Goal: Information Seeking & Learning: Learn about a topic

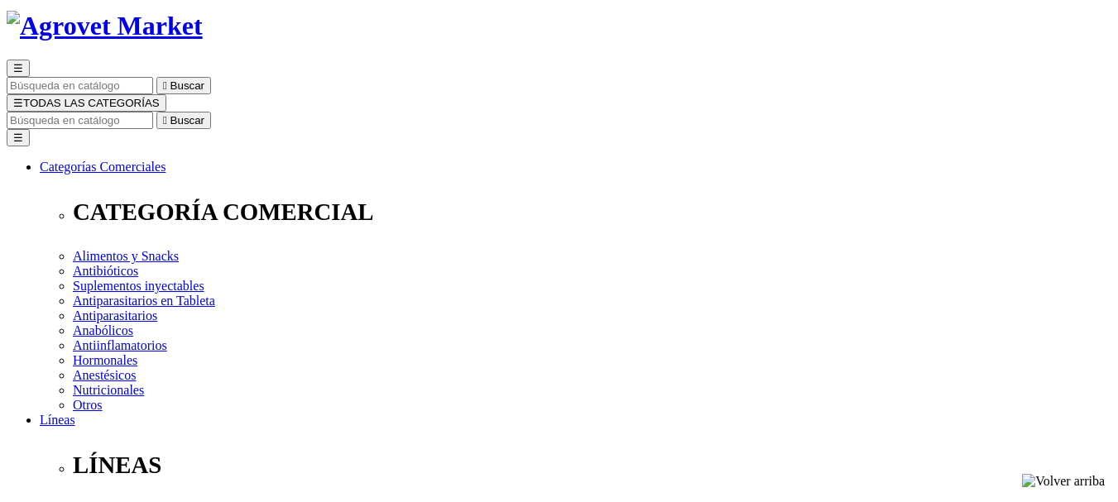
scroll to position [248, 0]
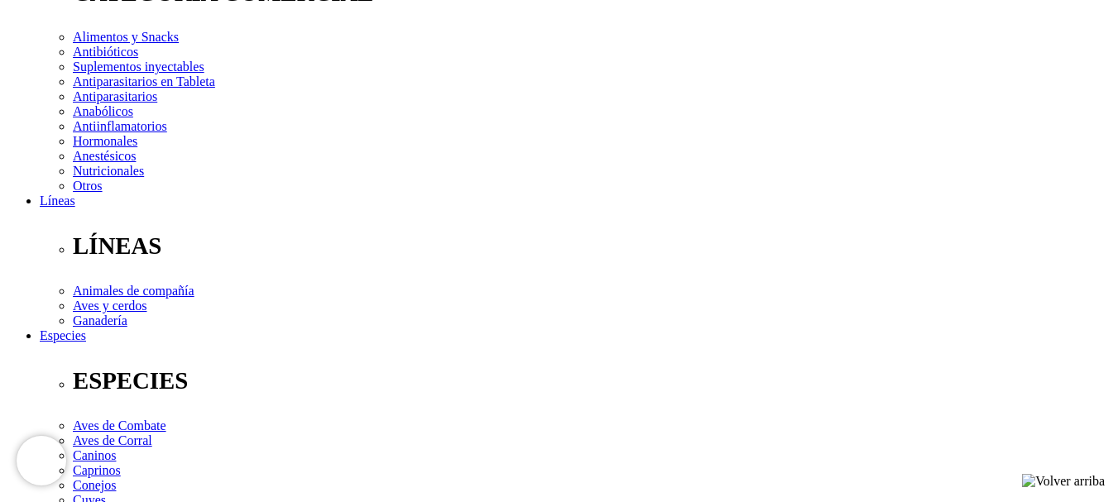
scroll to position [331, 0]
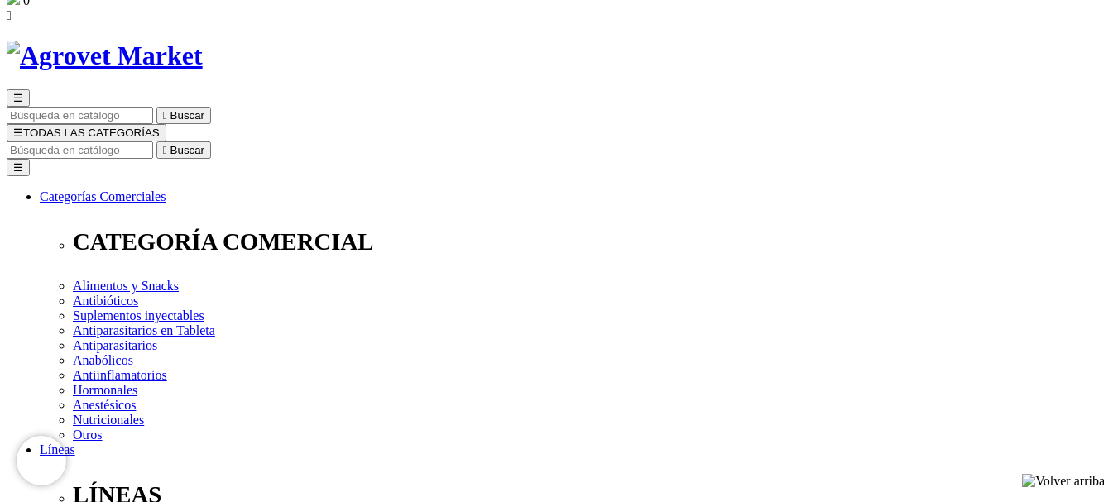
scroll to position [166, 0]
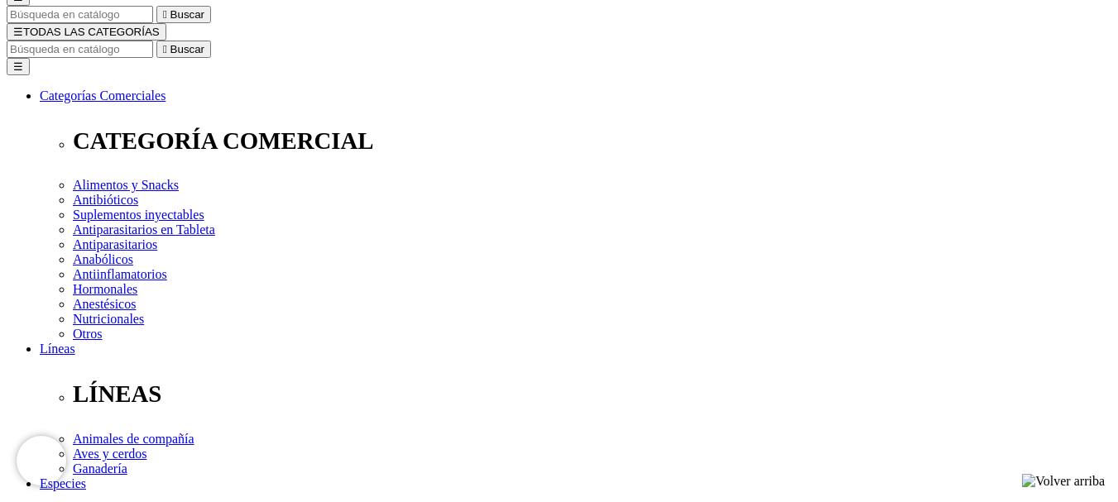
checkbox input "false"
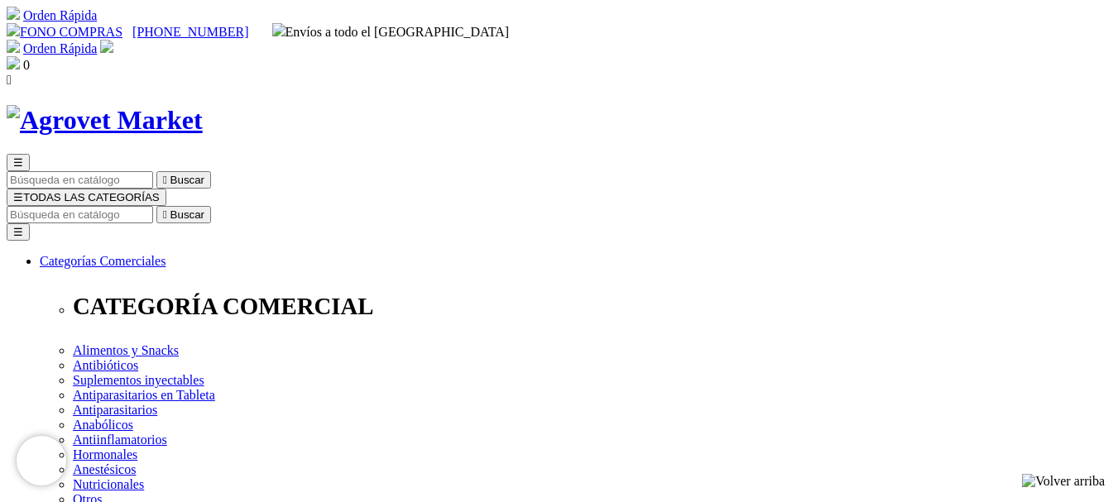
scroll to position [83, 0]
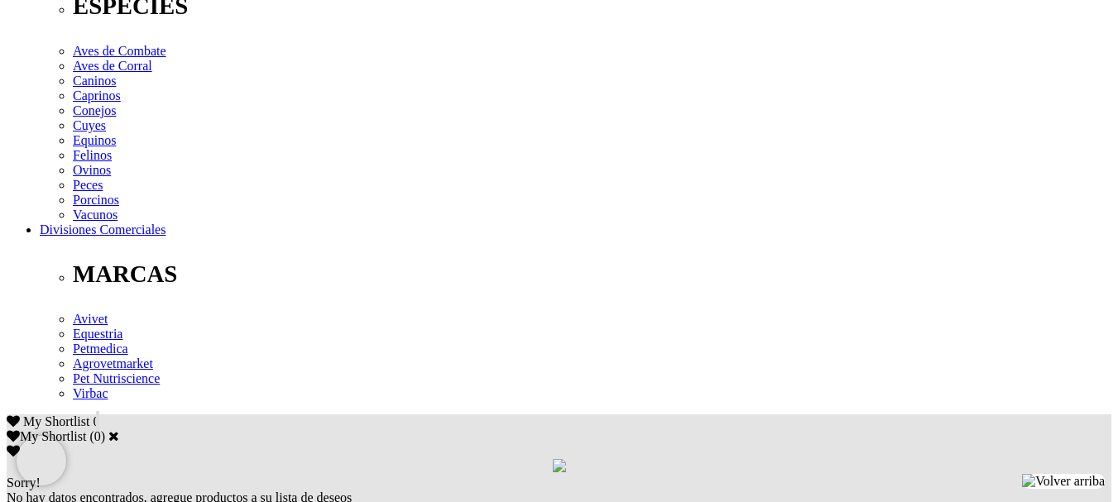
scroll to position [745, 0]
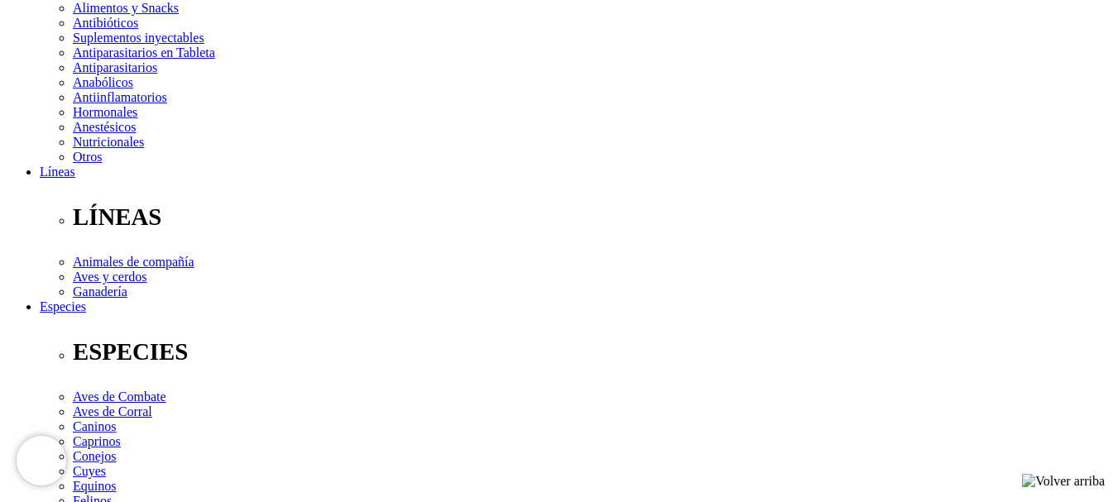
scroll to position [331, 0]
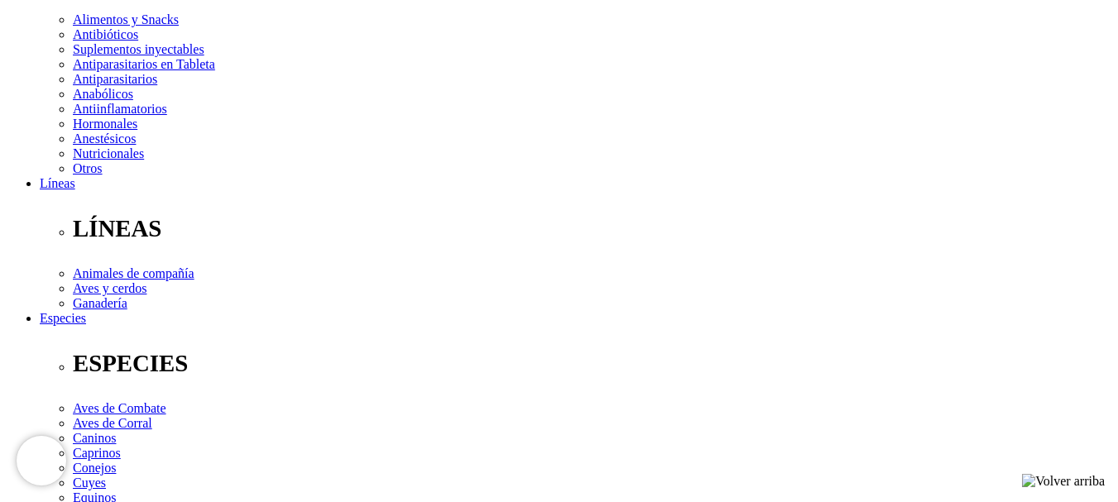
checkbox input "true"
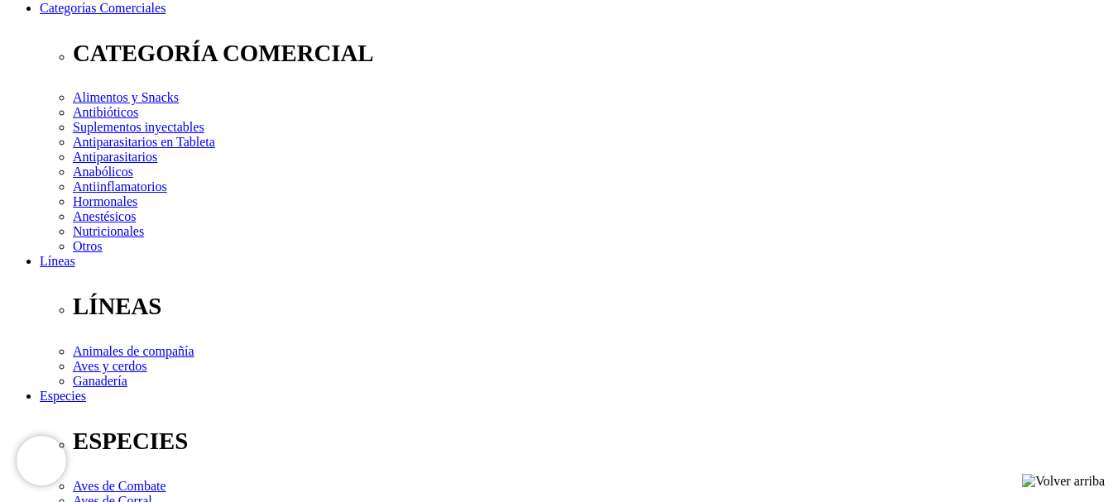
scroll to position [166, 0]
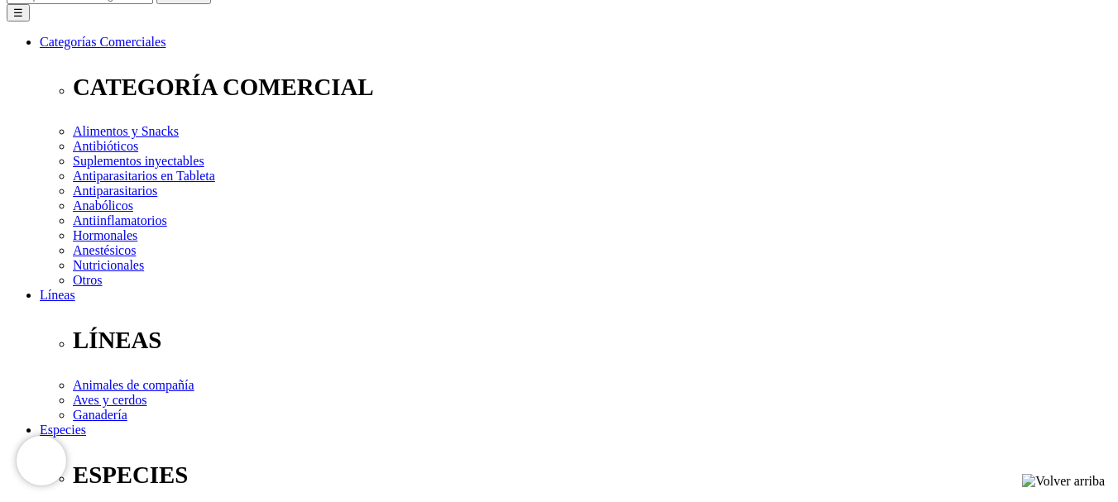
scroll to position [248, 0]
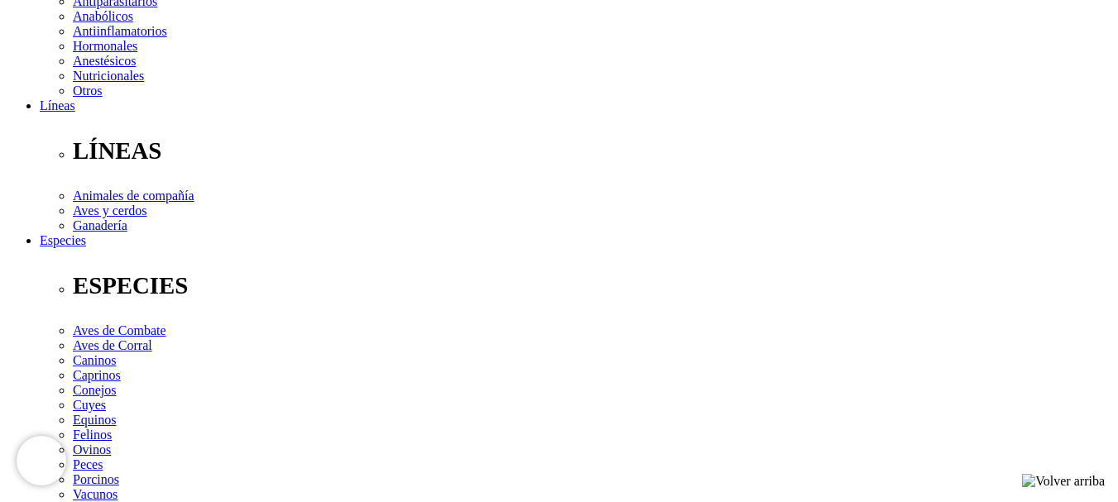
scroll to position [497, 0]
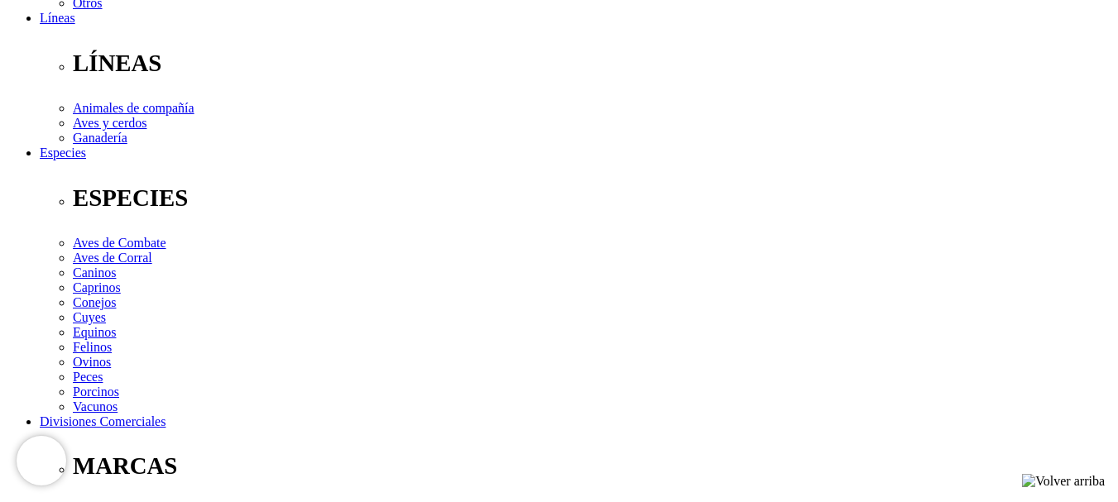
checkbox input "true"
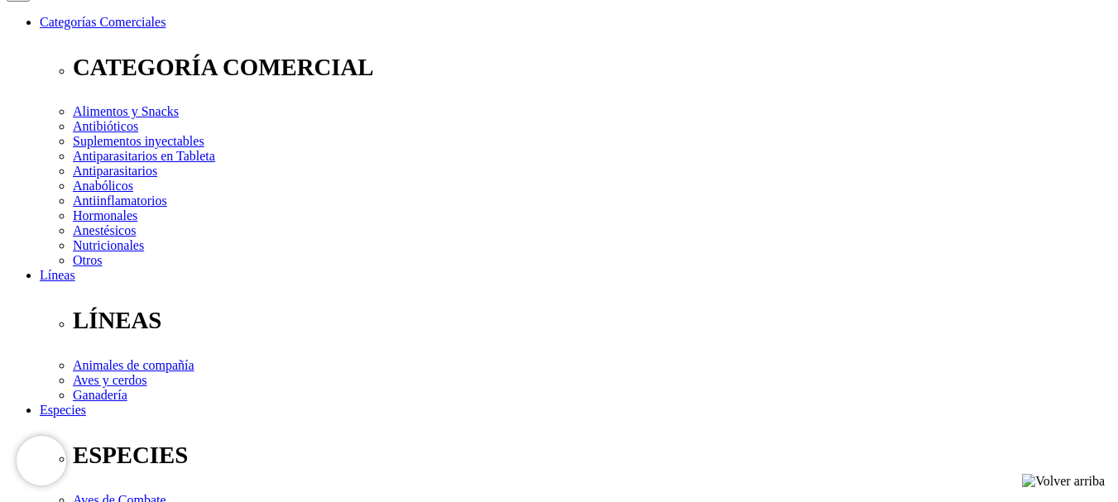
scroll to position [248, 0]
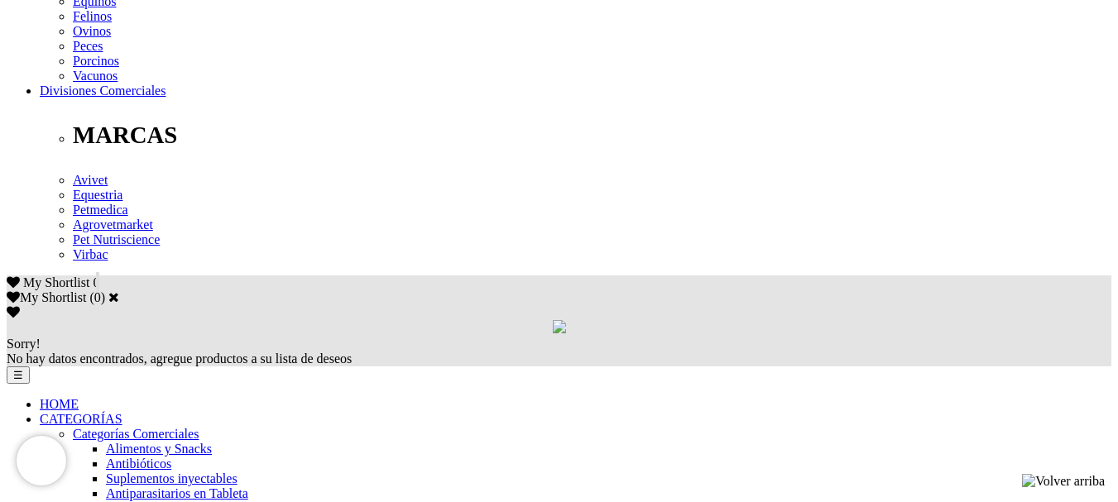
scroll to position [1076, 0]
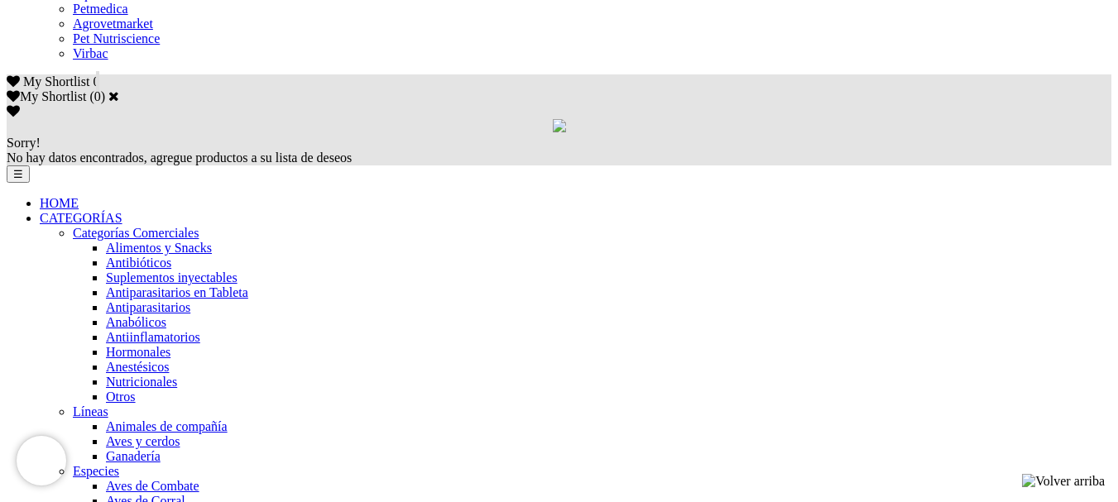
scroll to position [1076, 0]
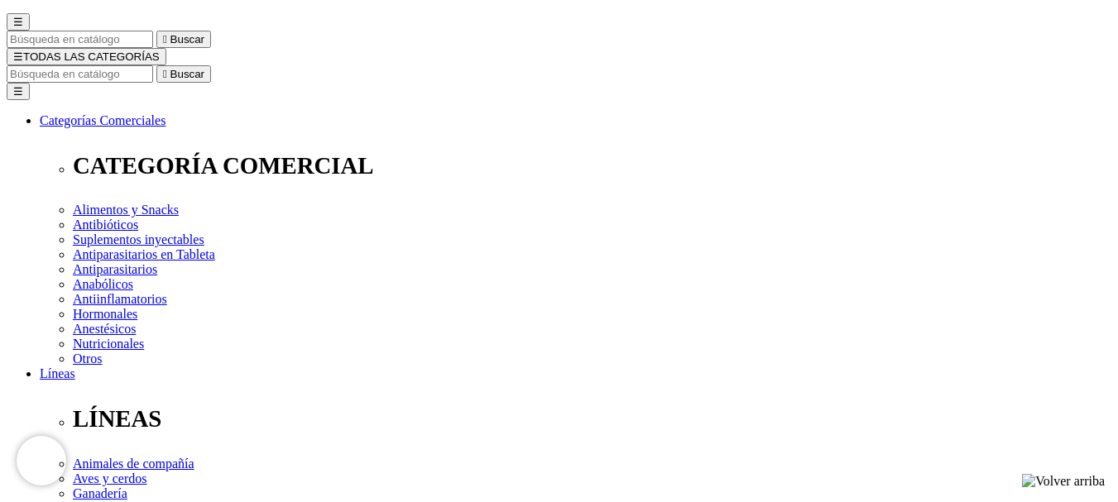
scroll to position [166, 0]
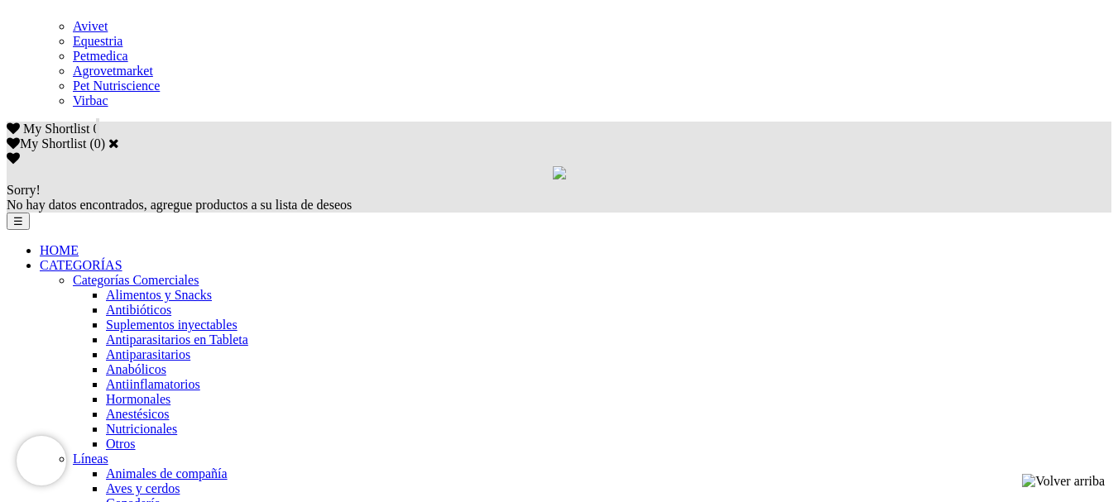
scroll to position [993, 0]
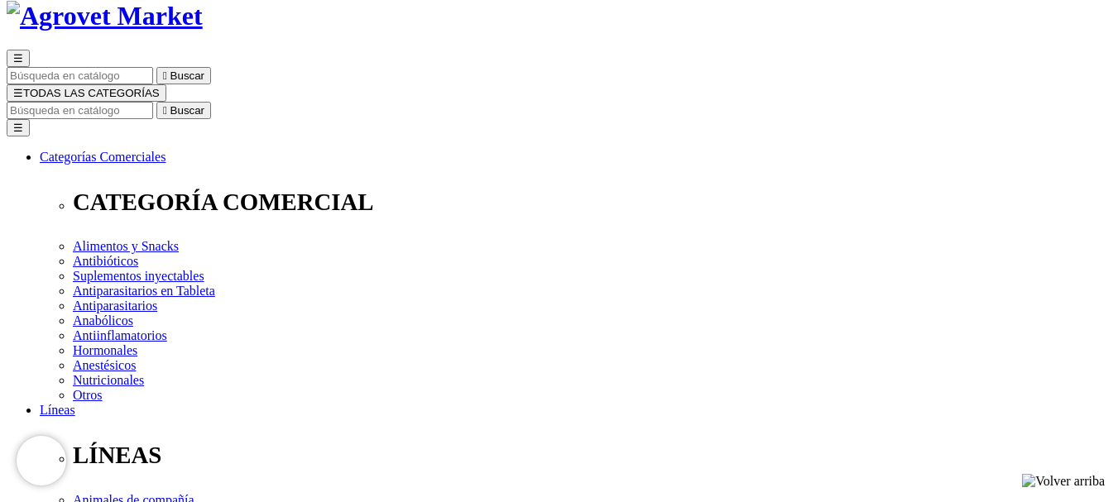
scroll to position [248, 0]
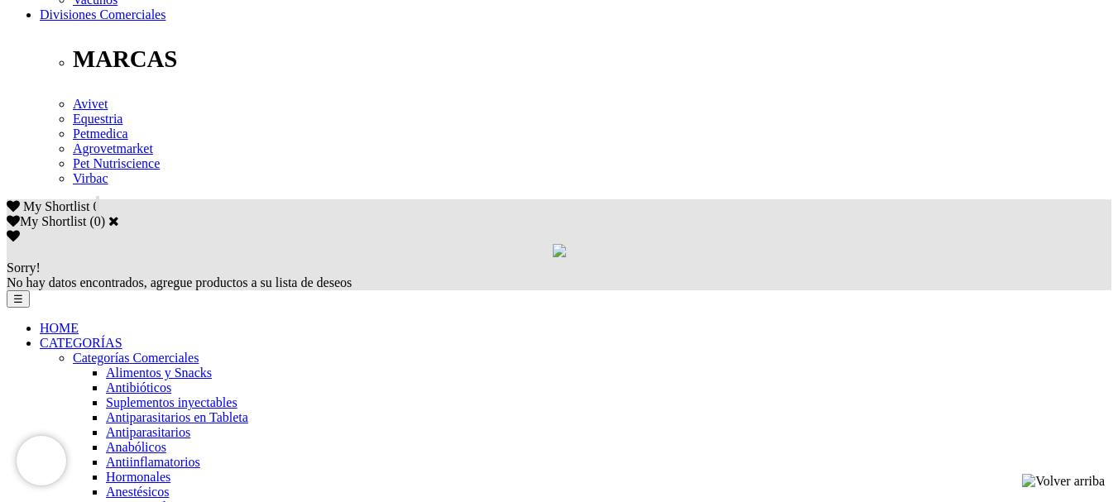
scroll to position [993, 0]
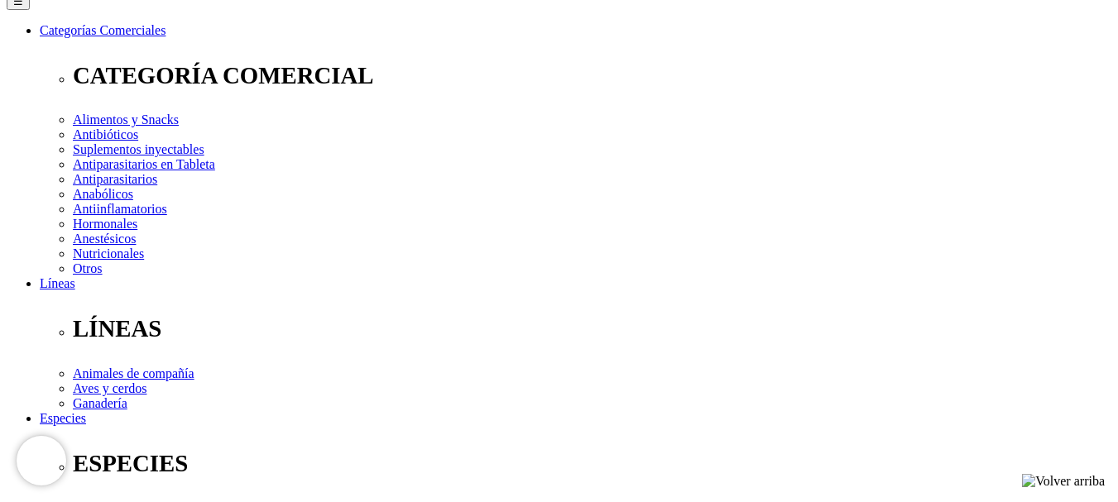
scroll to position [331, 0]
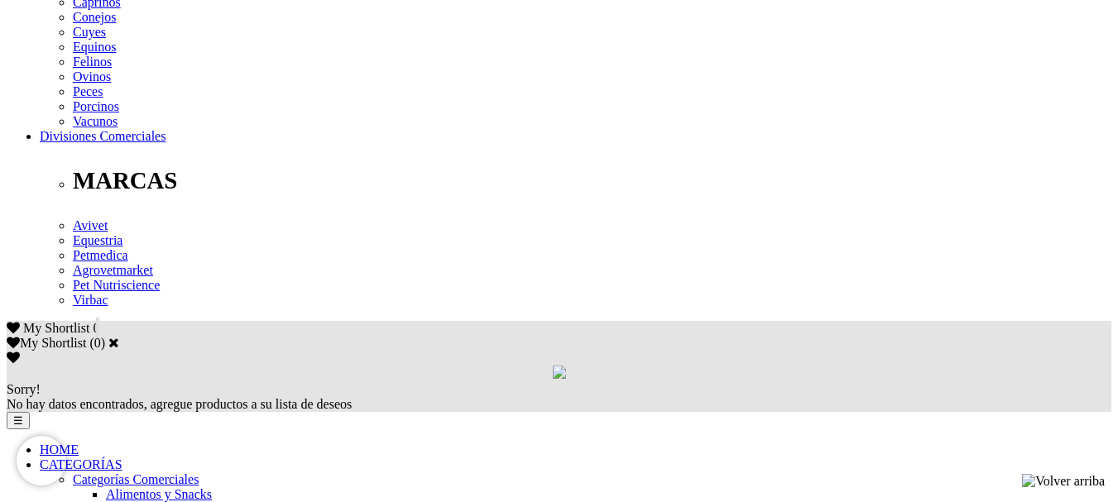
scroll to position [993, 0]
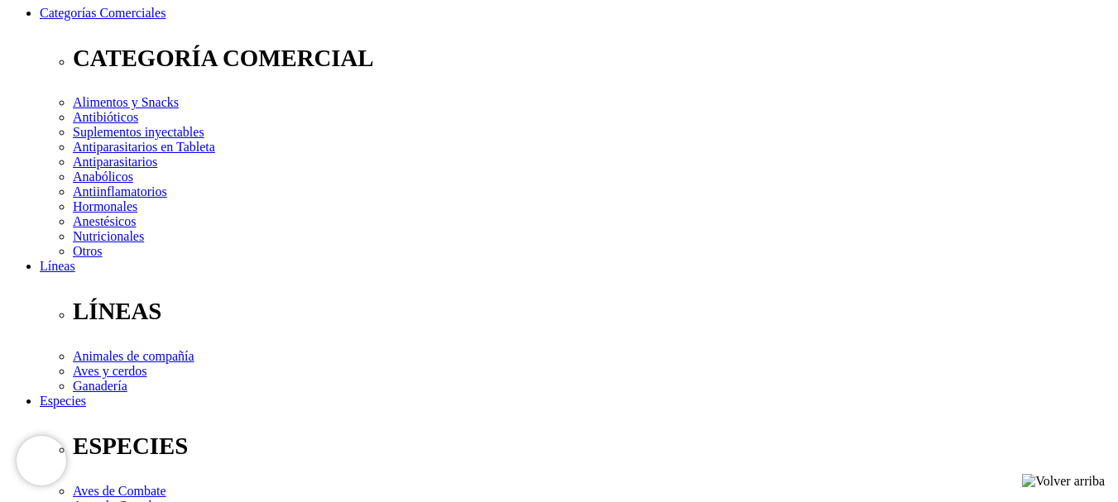
scroll to position [372, 0]
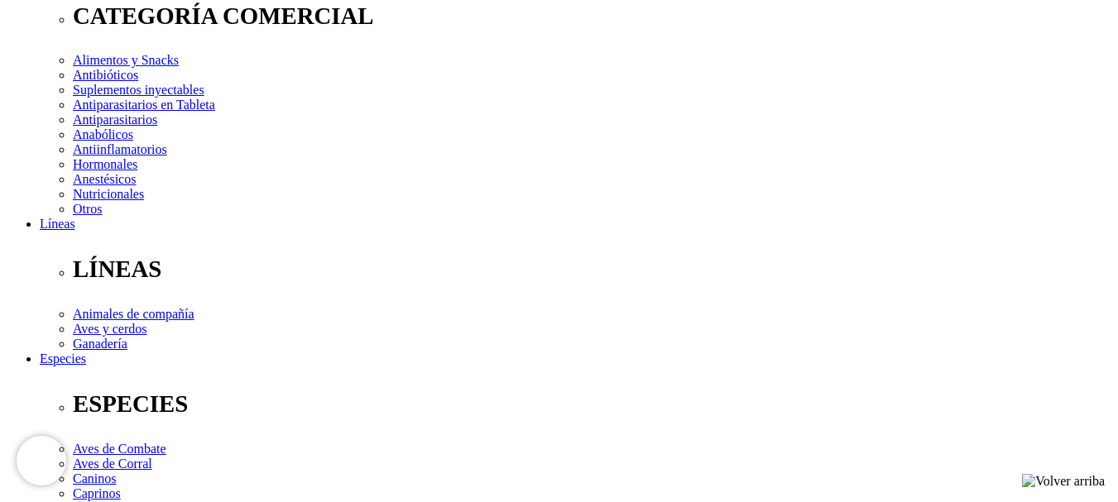
scroll to position [331, 0]
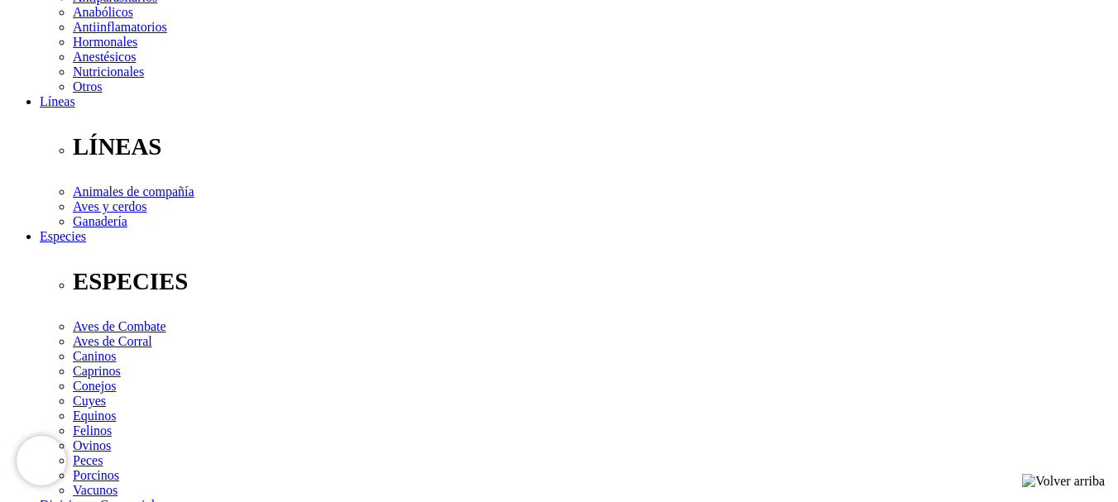
scroll to position [166, 0]
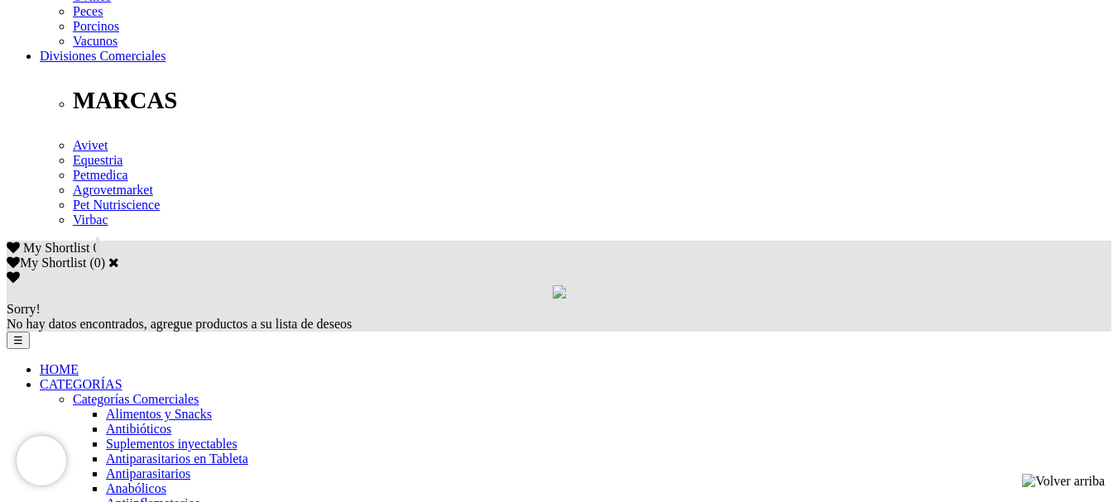
scroll to position [828, 0]
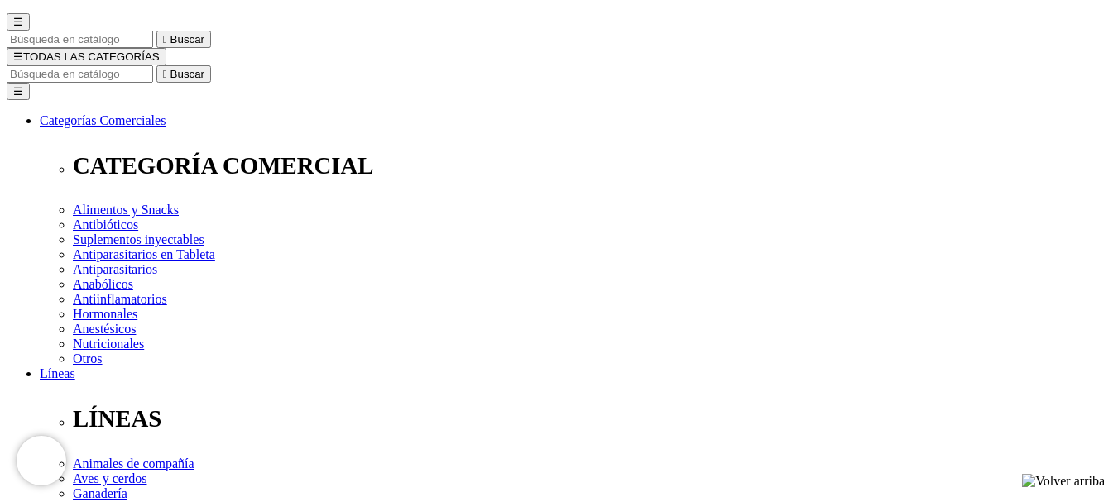
scroll to position [166, 0]
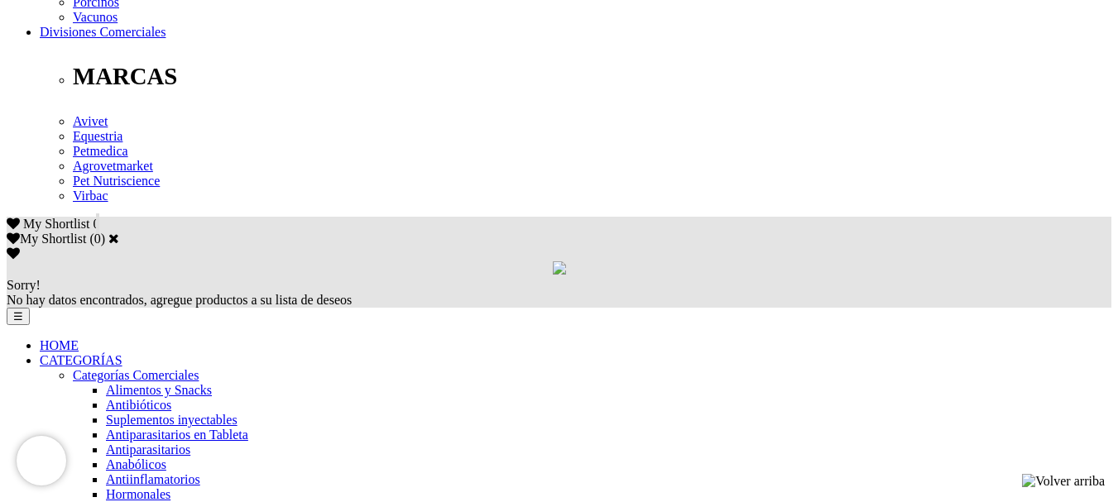
scroll to position [910, 0]
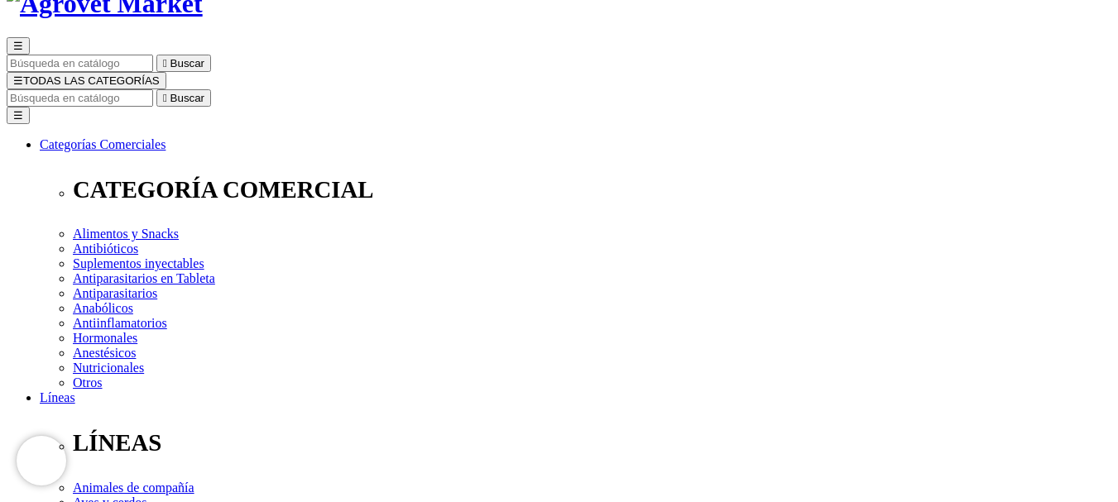
scroll to position [166, 0]
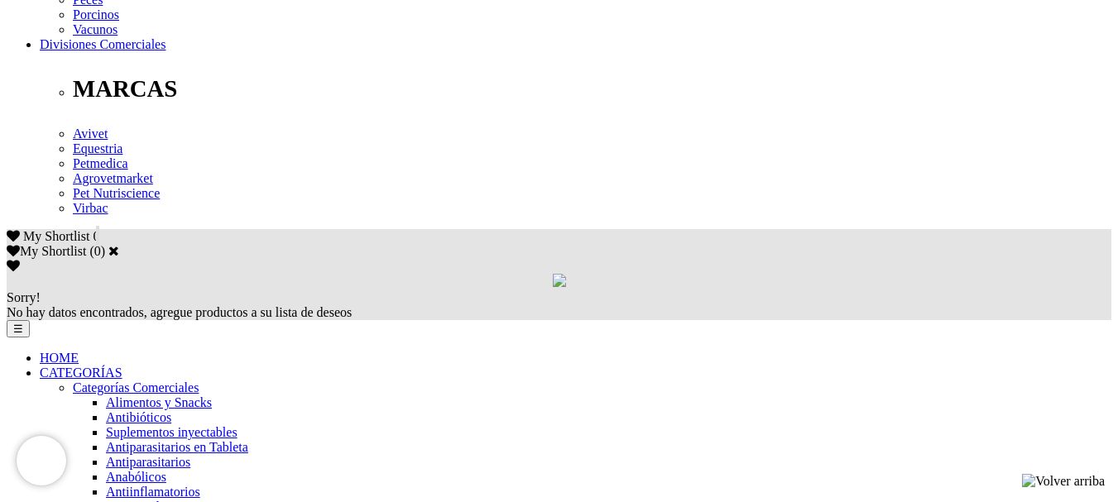
scroll to position [910, 0]
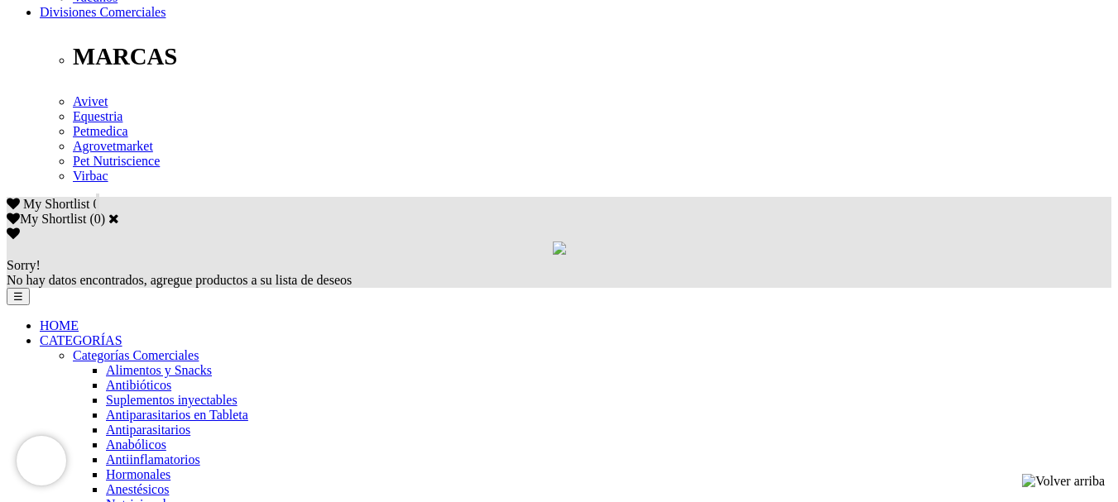
scroll to position [910, 0]
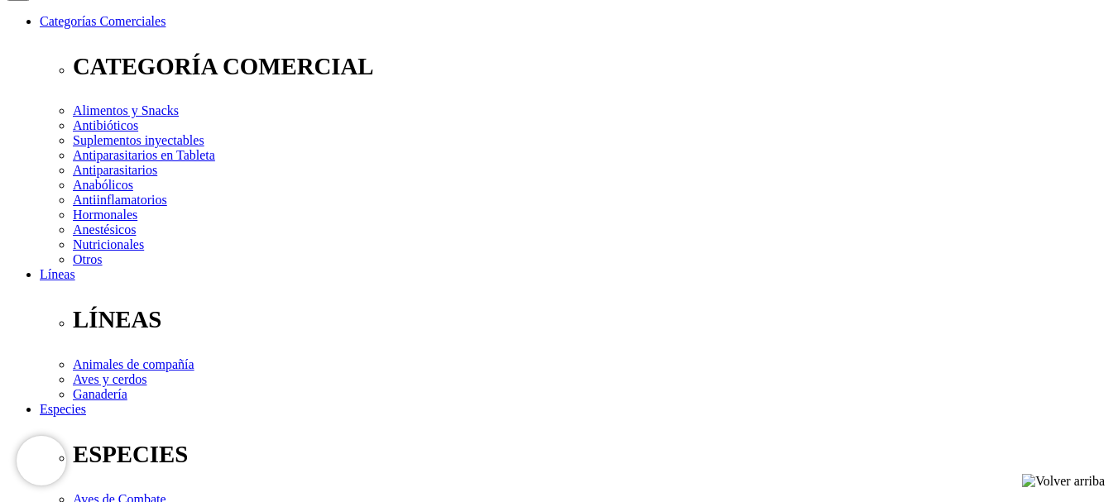
scroll to position [248, 0]
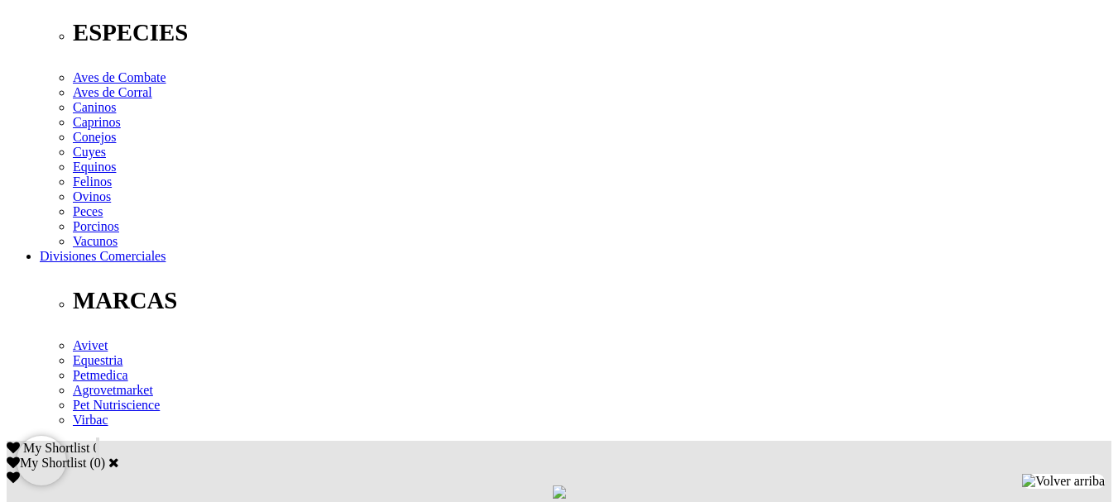
scroll to position [993, 0]
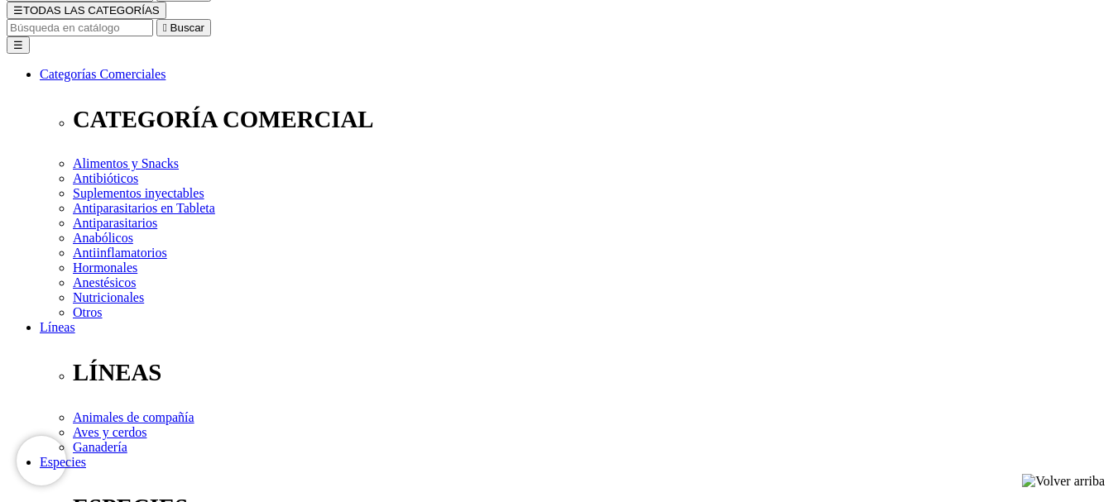
scroll to position [248, 0]
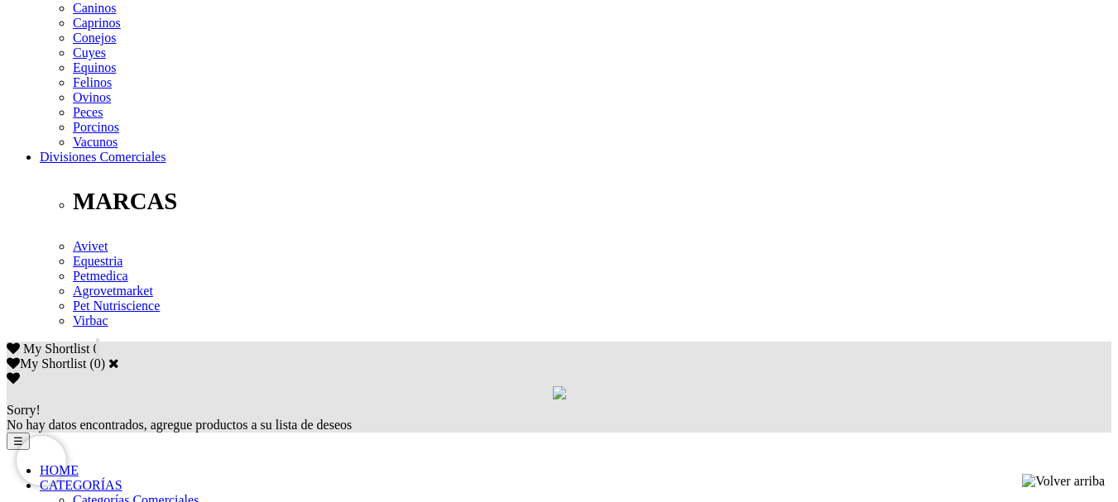
scroll to position [993, 0]
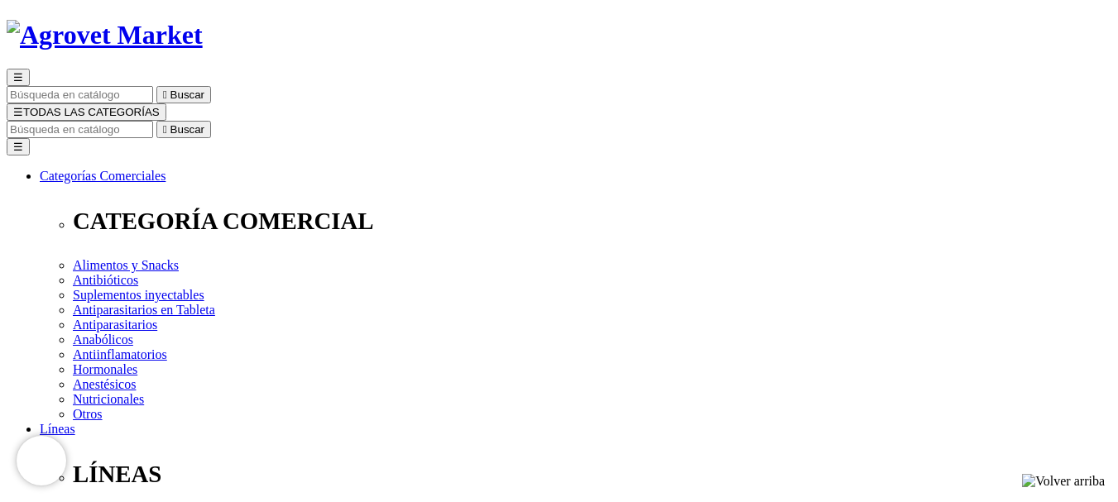
scroll to position [83, 0]
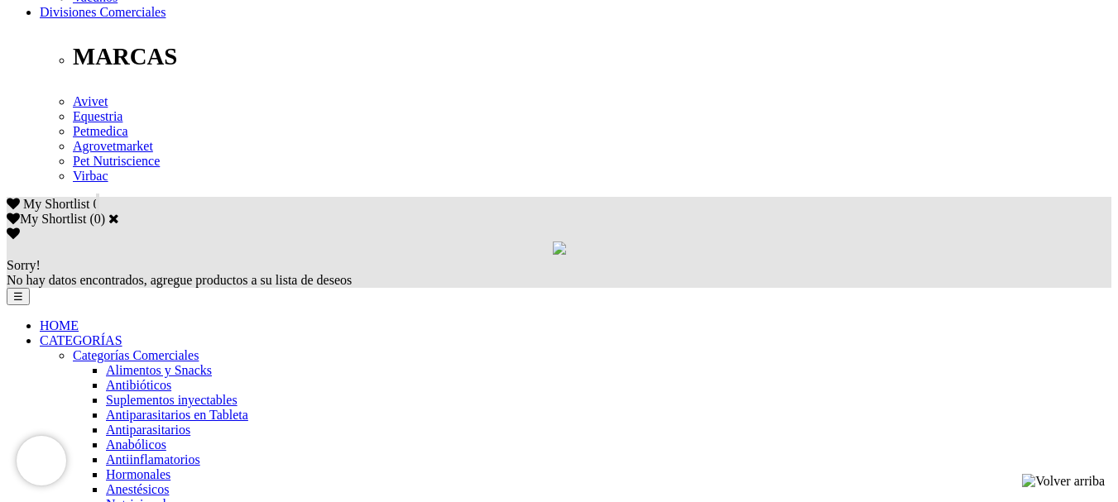
scroll to position [1076, 0]
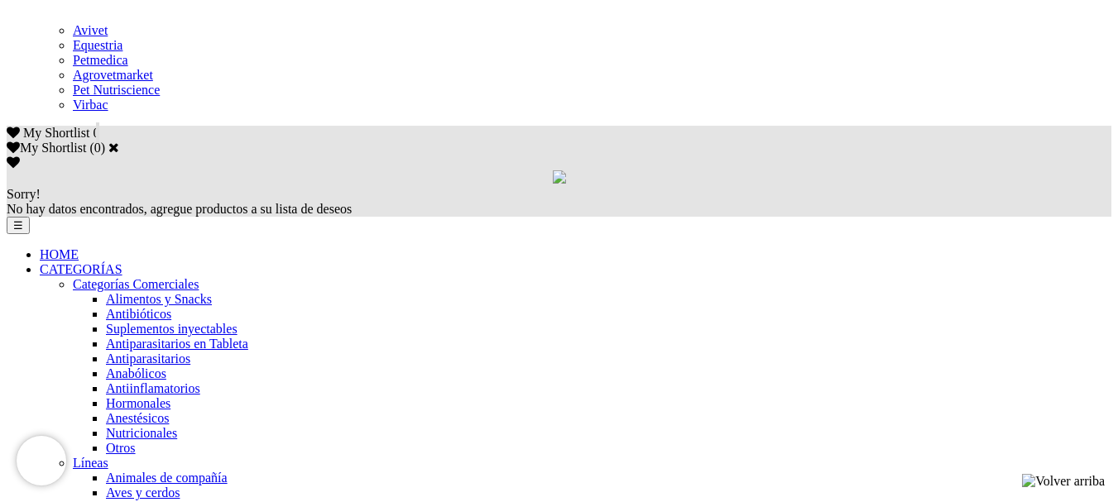
scroll to position [993, 0]
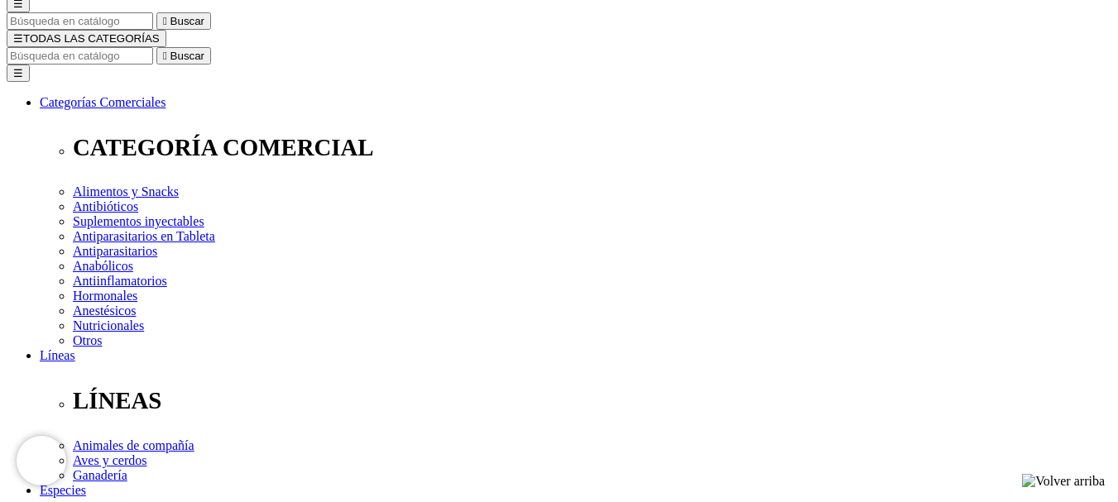
scroll to position [166, 0]
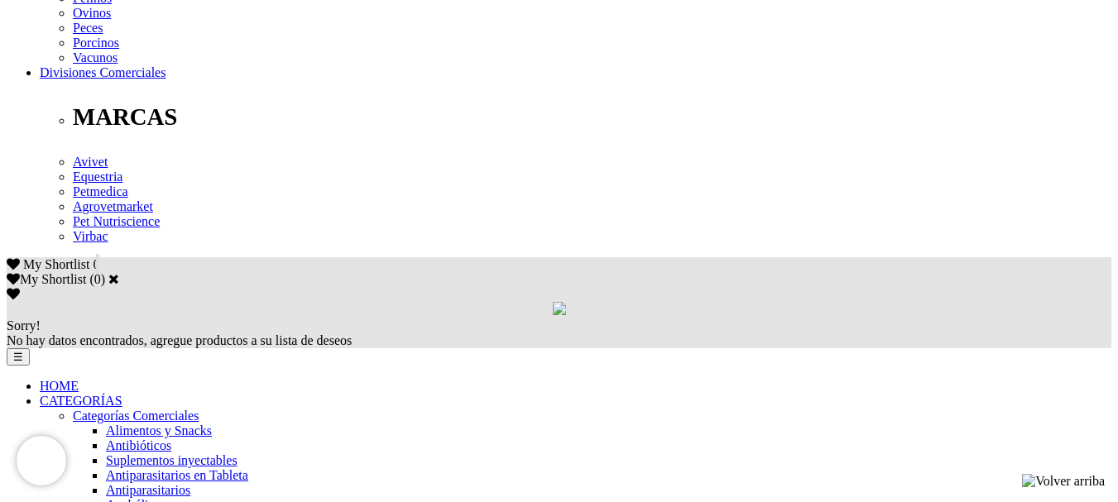
scroll to position [993, 0]
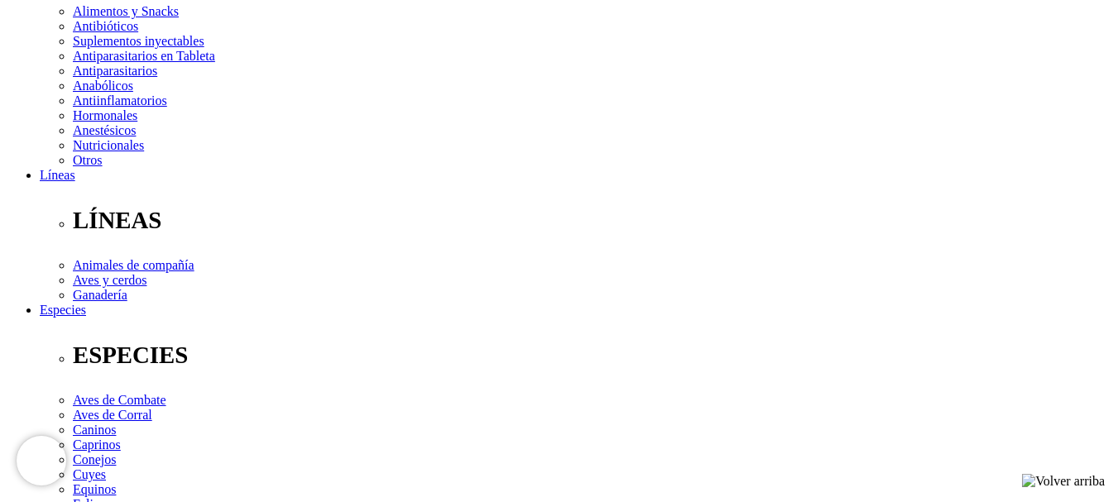
scroll to position [496, 0]
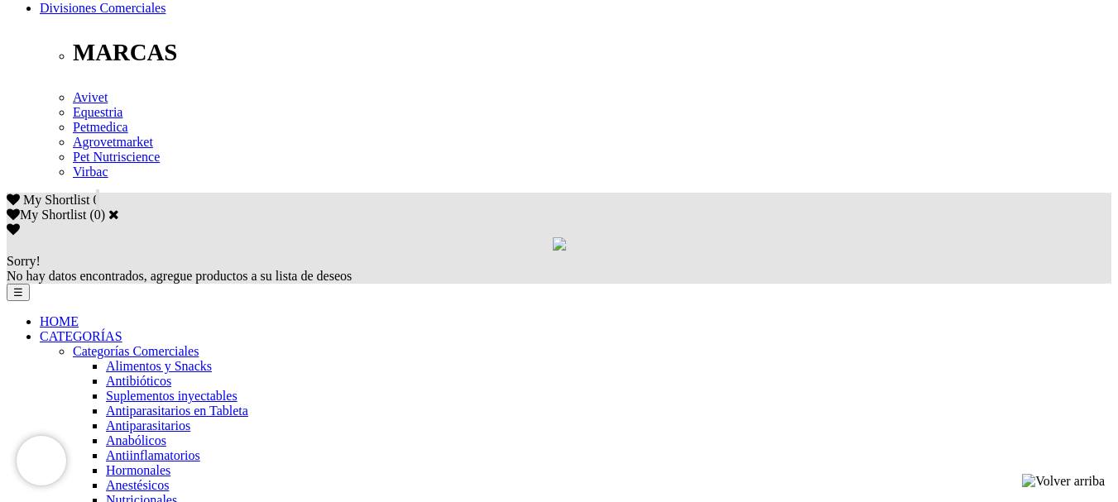
scroll to position [993, 0]
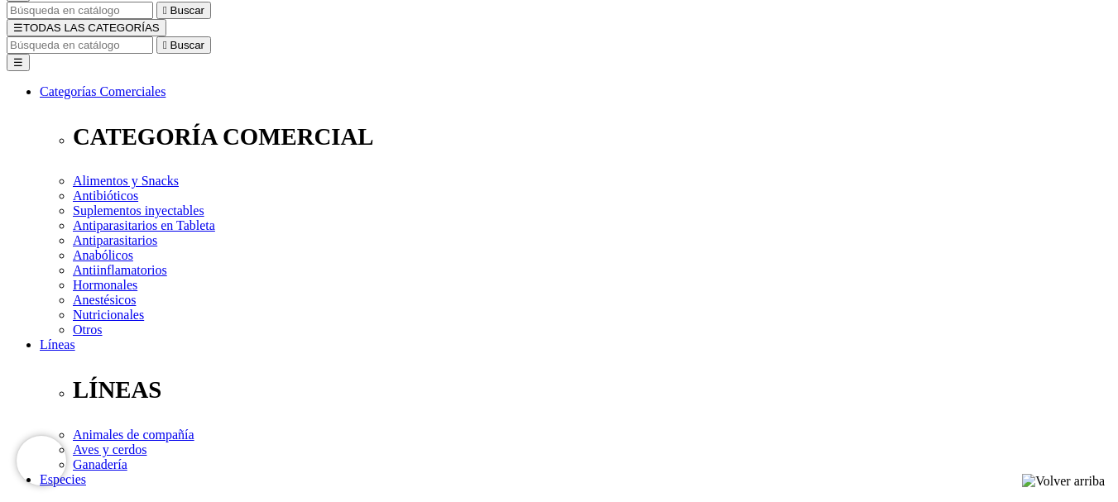
scroll to position [579, 0]
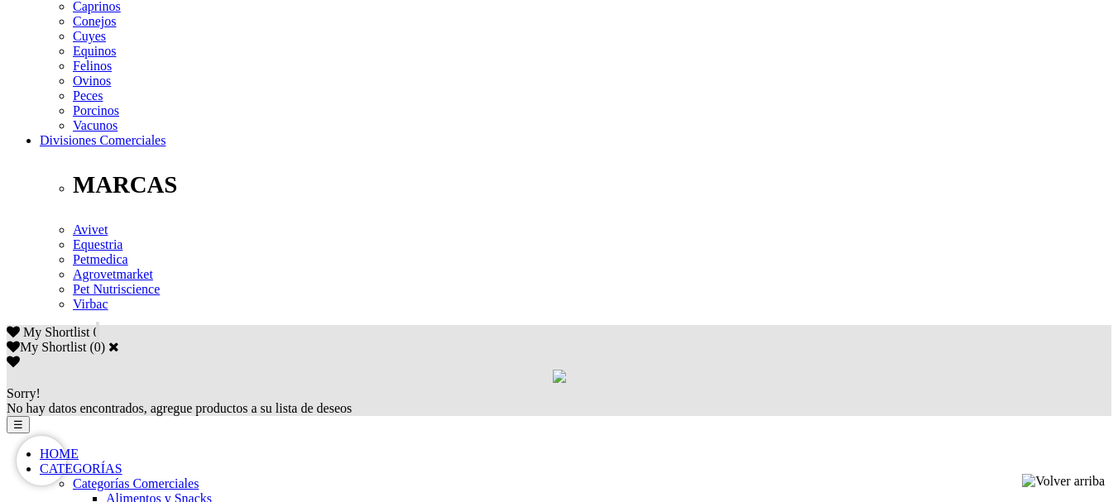
scroll to position [910, 0]
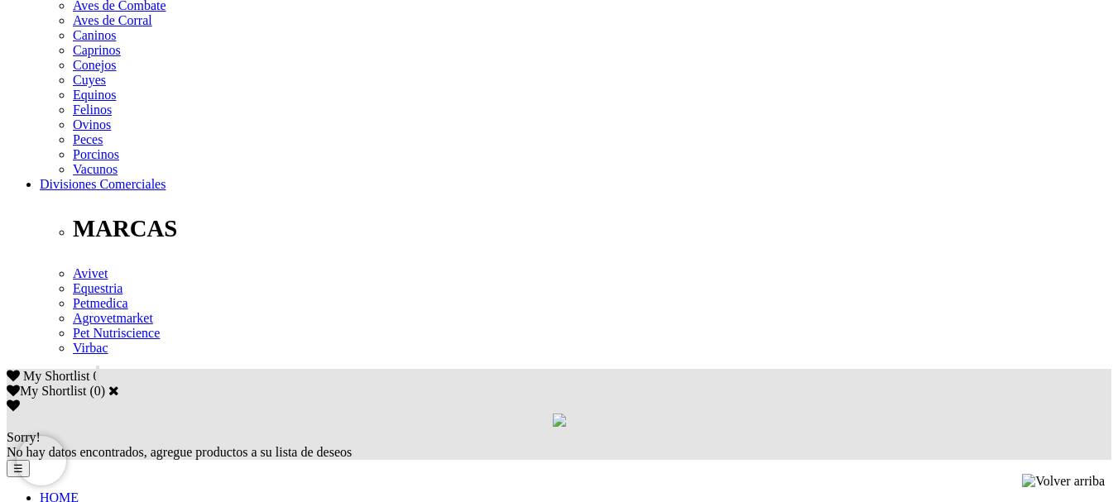
scroll to position [828, 0]
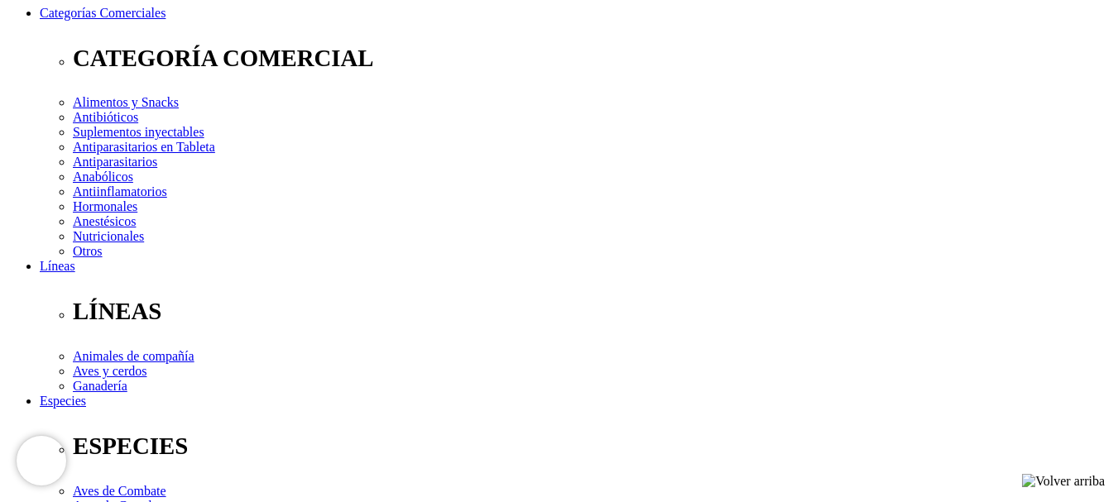
scroll to position [334, 0]
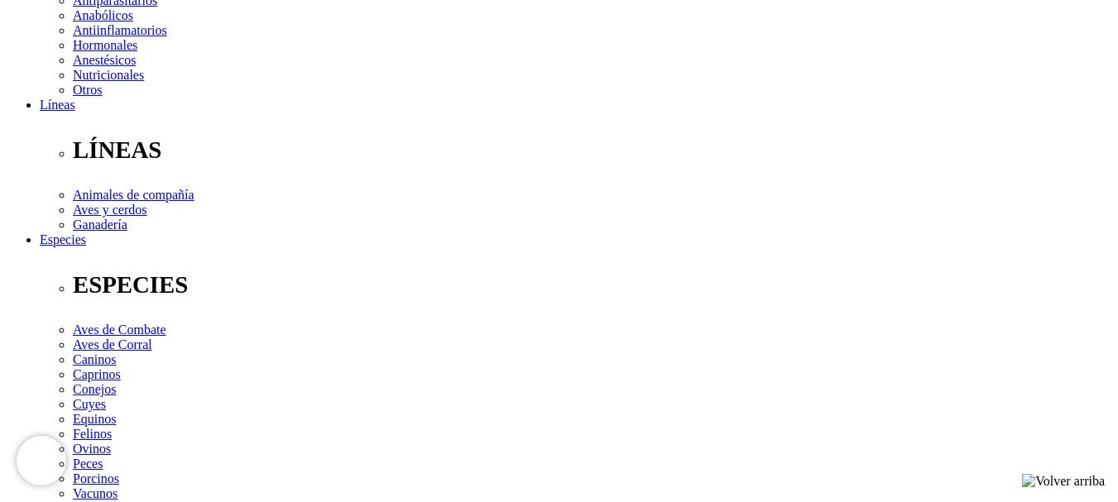
scroll to position [414, 0]
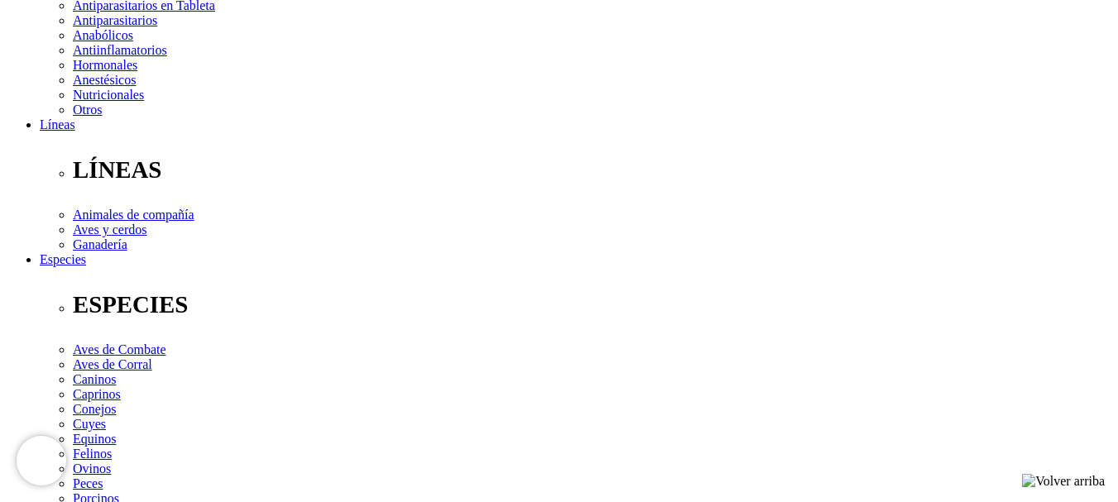
scroll to position [248, 0]
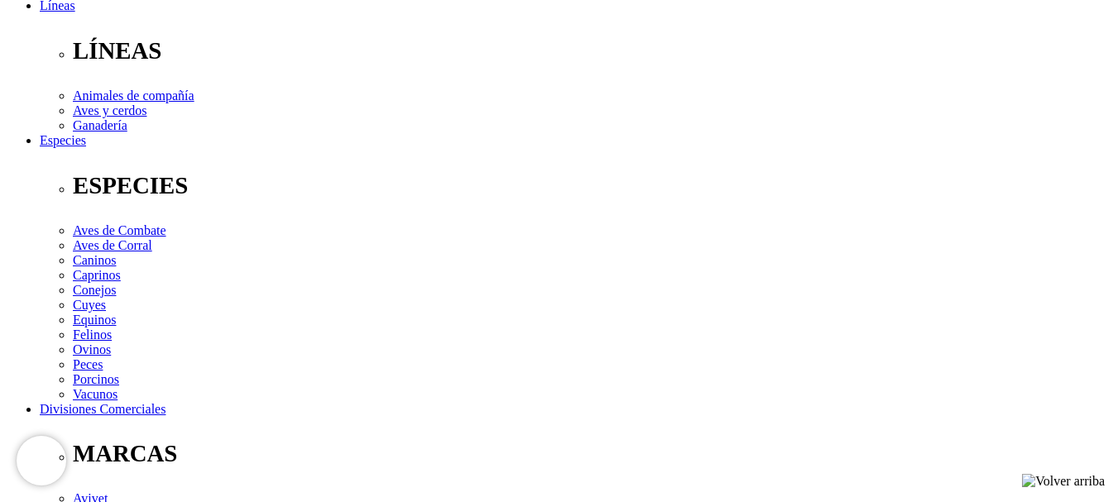
scroll to position [1076, 0]
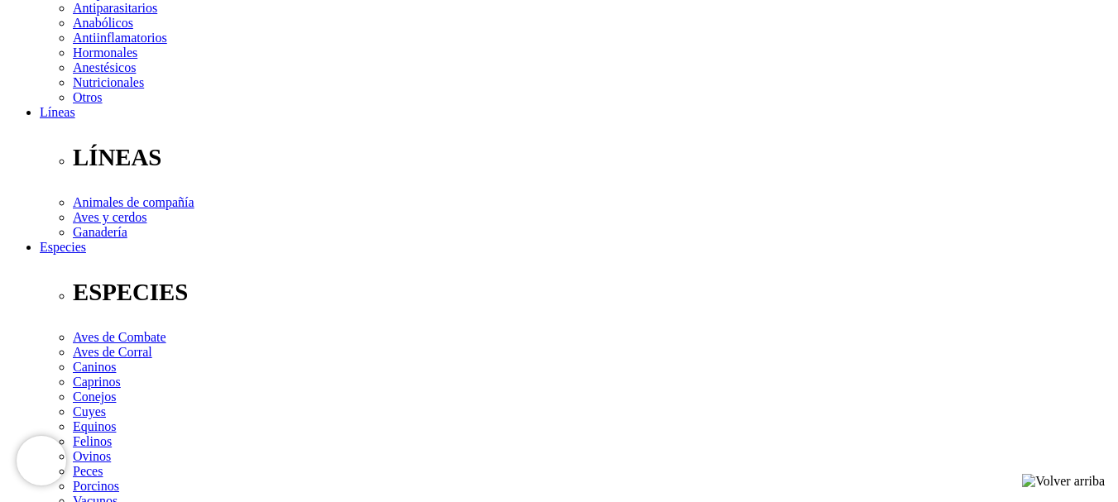
scroll to position [414, 0]
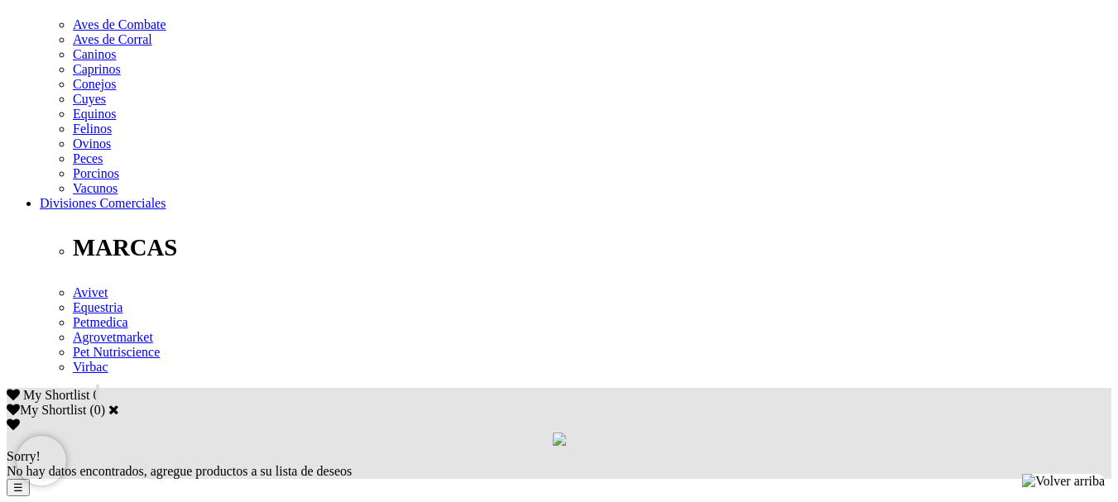
scroll to position [662, 0]
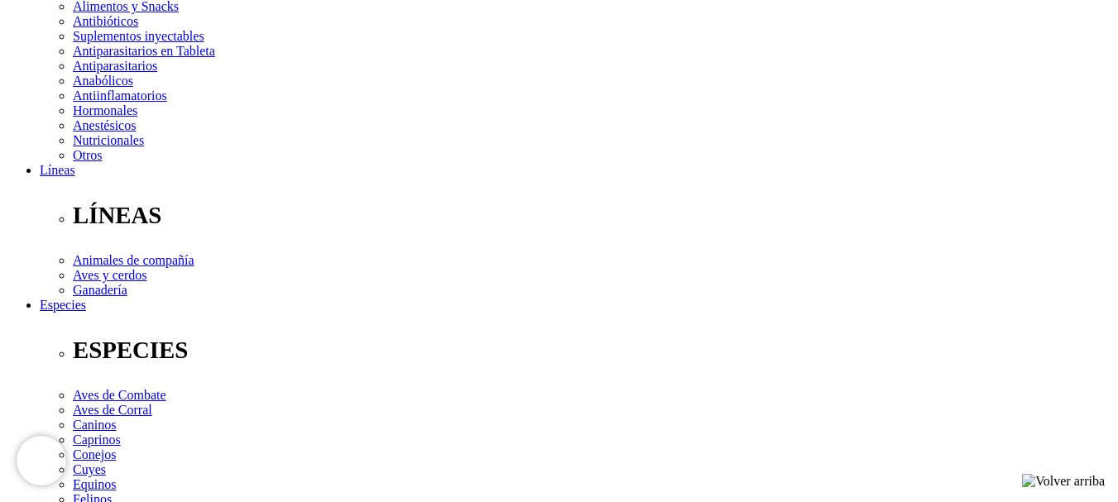
scroll to position [248, 0]
